Goal: Task Accomplishment & Management: Manage account settings

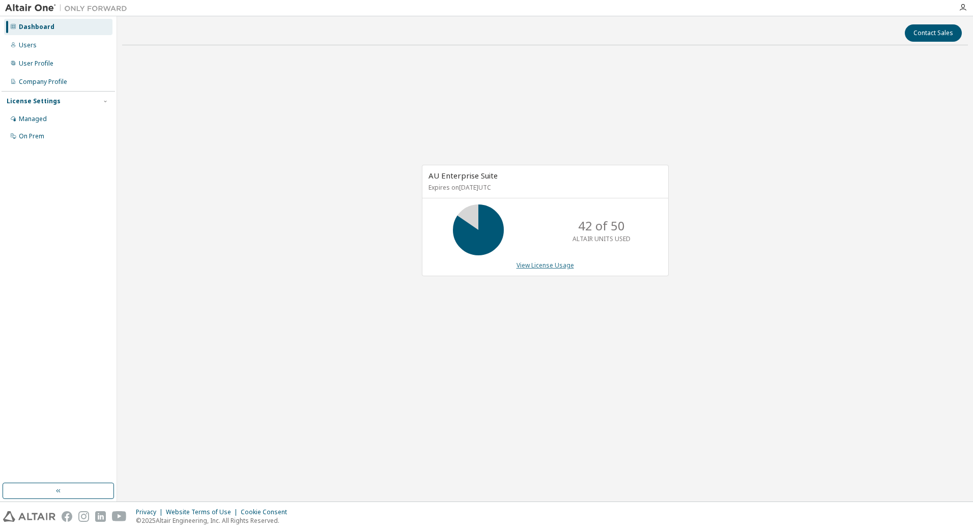
click at [555, 268] on link "View License Usage" at bounding box center [544, 265] width 57 height 9
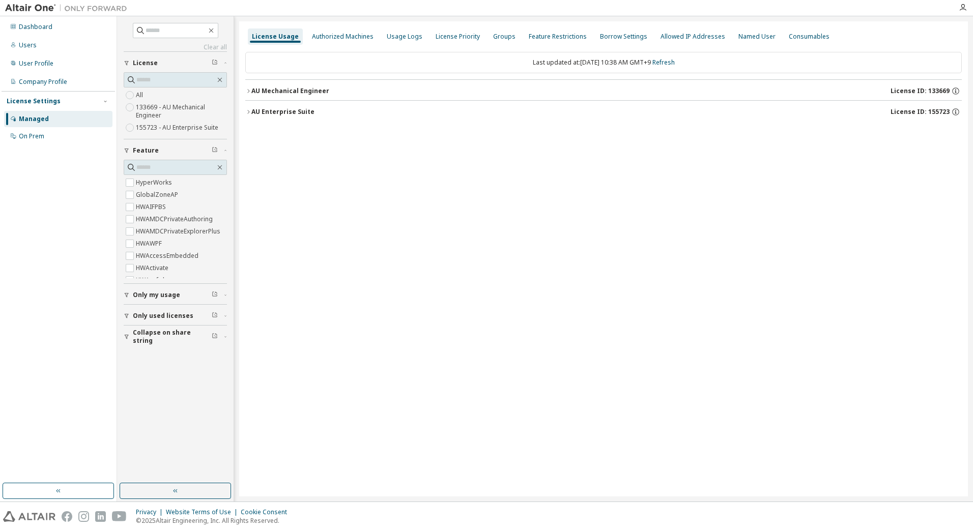
click at [165, 109] on label "133669 - AU Mechanical Engineer" at bounding box center [181, 111] width 91 height 20
click at [141, 94] on label "All" at bounding box center [140, 95] width 9 height 12
click at [246, 111] on icon "button" at bounding box center [248, 112] width 6 height 6
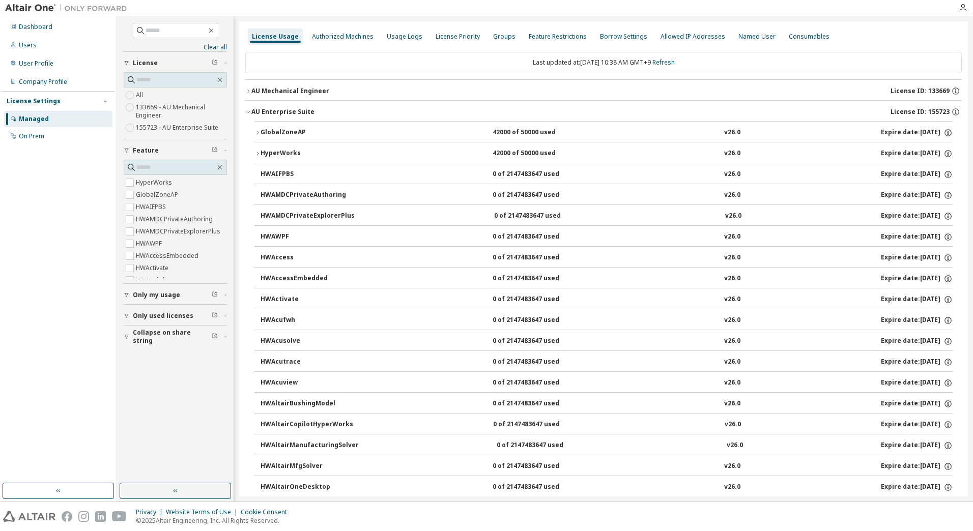
click at [254, 156] on icon "button" at bounding box center [257, 154] width 6 height 6
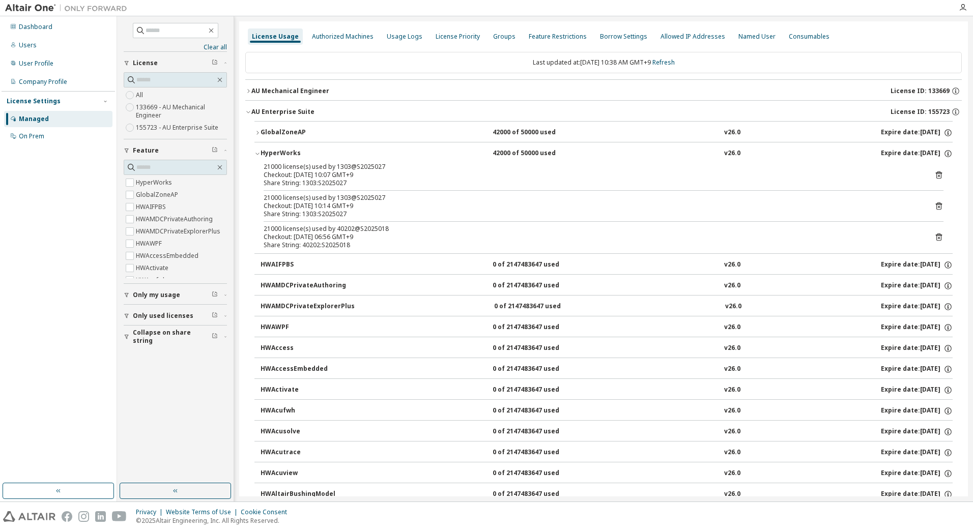
click at [47, 117] on div "Managed" at bounding box center [58, 119] width 108 height 16
click at [47, 107] on div "License Settings Managed On Prem" at bounding box center [58, 118] width 113 height 54
click at [47, 106] on div "License Settings Managed On Prem" at bounding box center [58, 118] width 113 height 54
click at [45, 95] on div "License Settings Managed On Prem" at bounding box center [58, 118] width 113 height 54
click at [42, 97] on div "License Settings" at bounding box center [34, 101] width 54 height 8
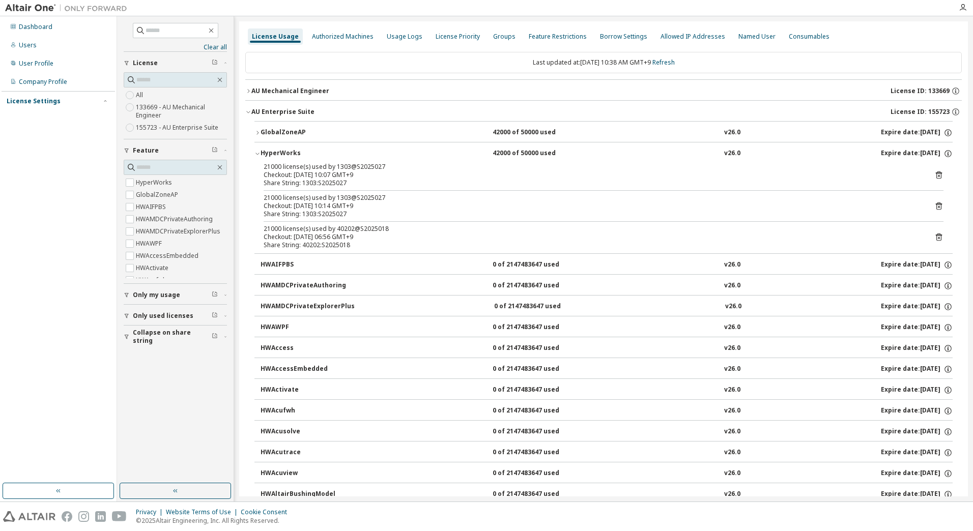
click at [269, 154] on div "HyperWorks" at bounding box center [306, 153] width 92 height 9
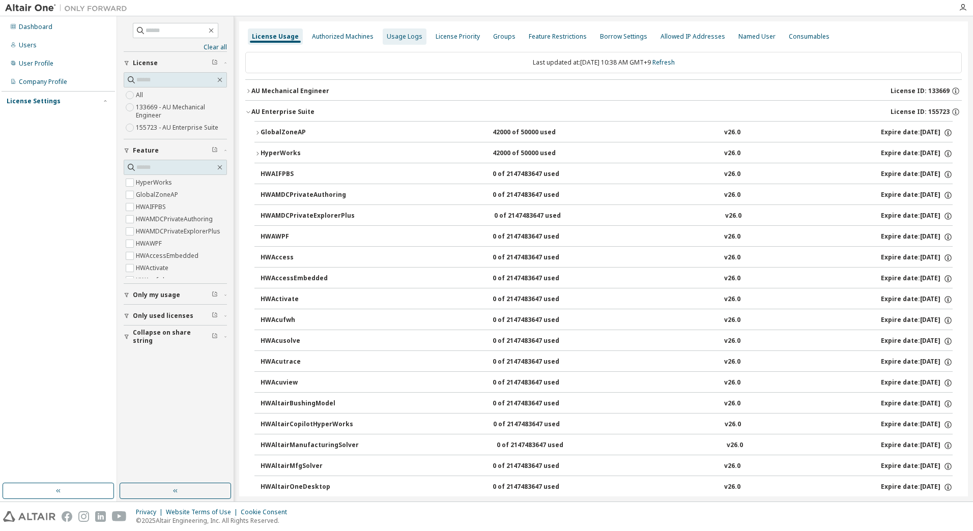
click at [411, 36] on div "Usage Logs" at bounding box center [405, 37] width 36 height 8
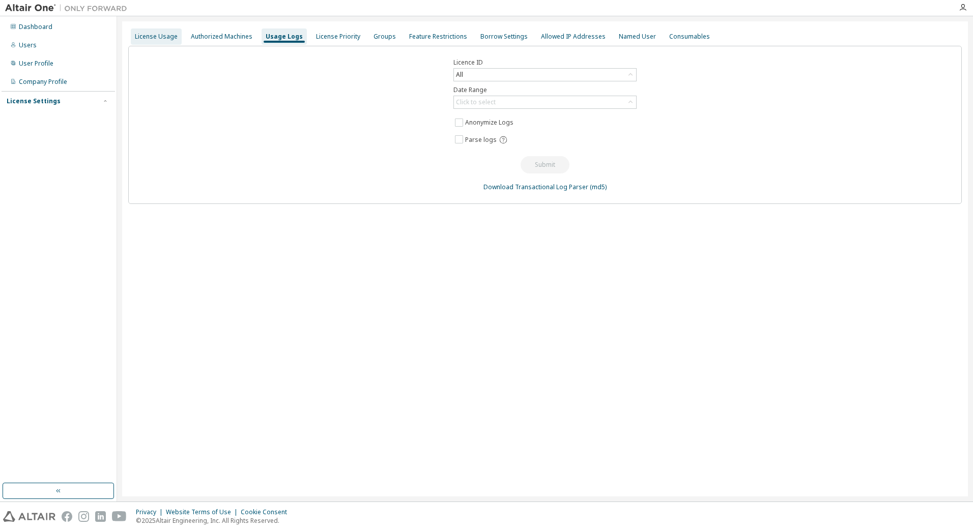
click at [140, 30] on div "License Usage" at bounding box center [156, 36] width 51 height 16
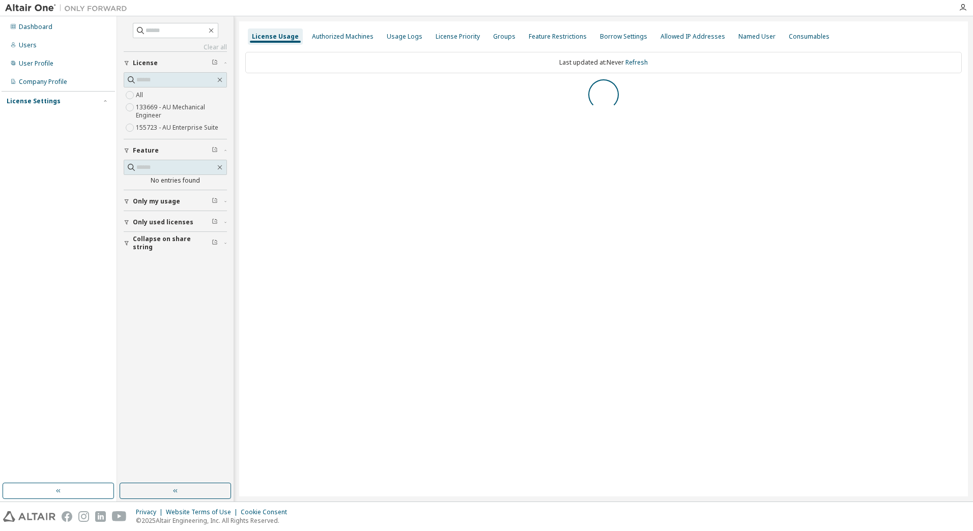
click at [41, 99] on div "License Settings" at bounding box center [34, 101] width 54 height 8
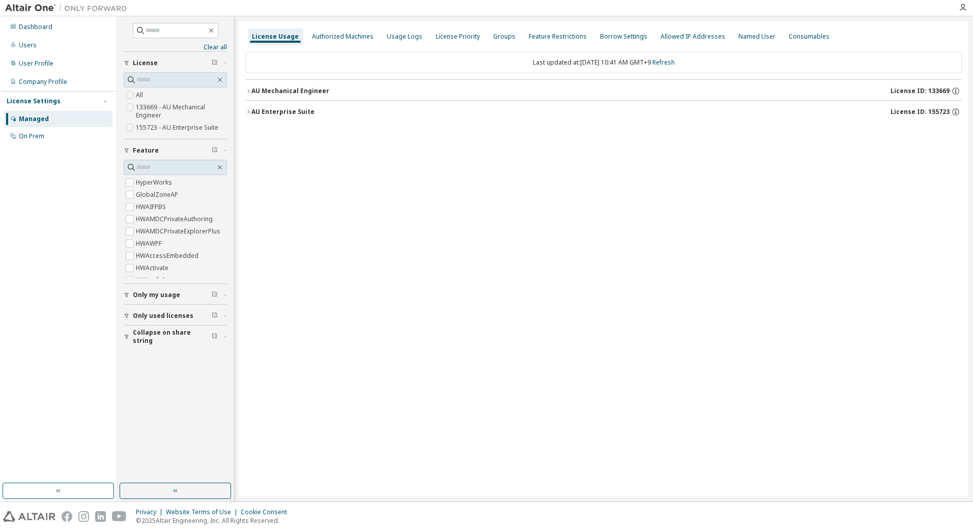
click at [145, 98] on div "All 133669 - AU Mechanical Engineer 155723 - AU Enterprise Suite" at bounding box center [175, 111] width 103 height 45
click at [143, 179] on label "HyperWorks" at bounding box center [155, 183] width 38 height 12
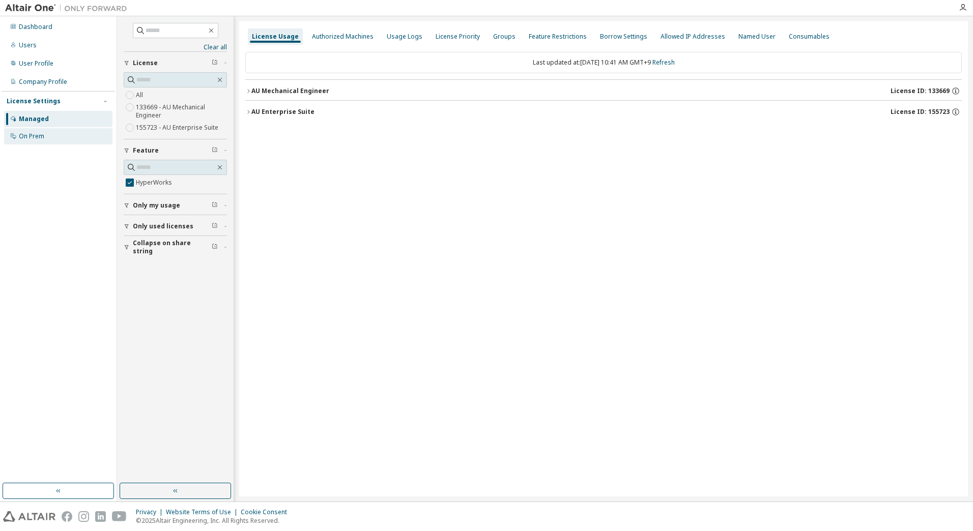
click at [44, 144] on div "On Prem" at bounding box center [58, 136] width 108 height 16
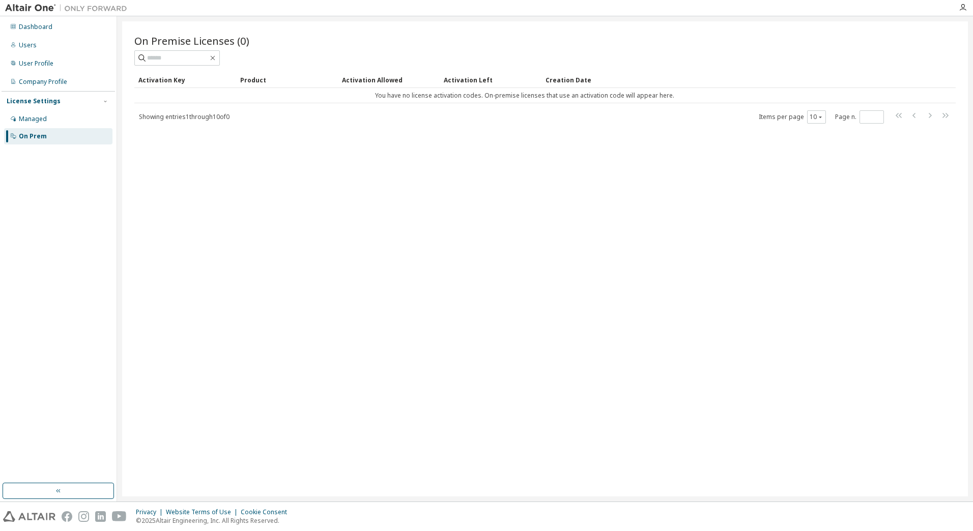
click at [66, 102] on div "License Settings" at bounding box center [58, 101] width 103 height 9
click at [42, 44] on div "Users" at bounding box center [58, 45] width 108 height 16
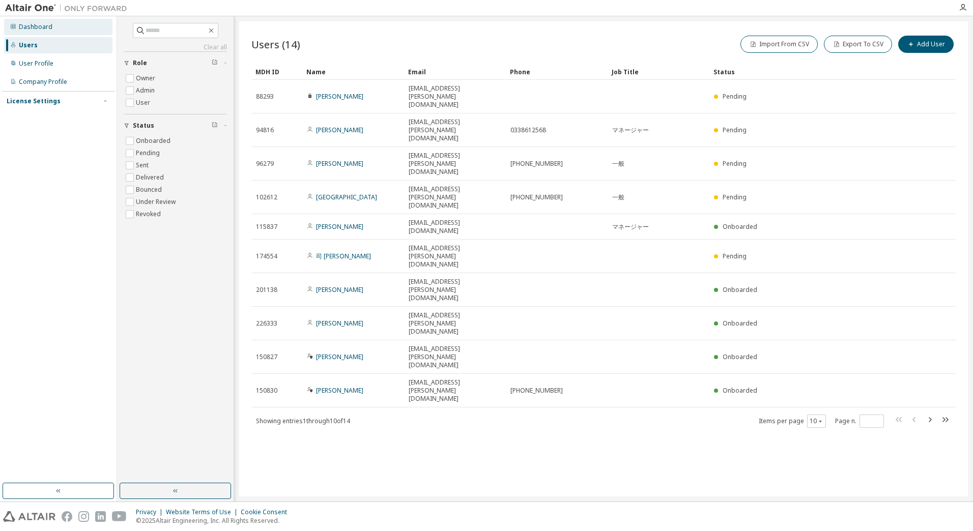
click at [63, 32] on div "Dashboard" at bounding box center [58, 27] width 108 height 16
